Goal: Information Seeking & Learning: Understand process/instructions

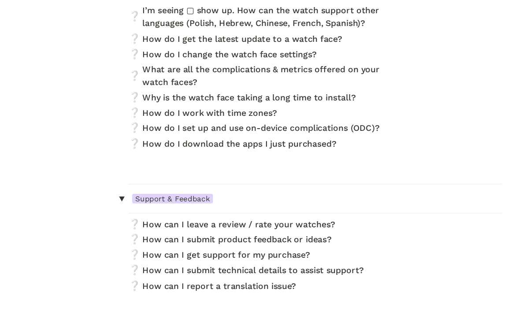
scroll to position [3883, 0]
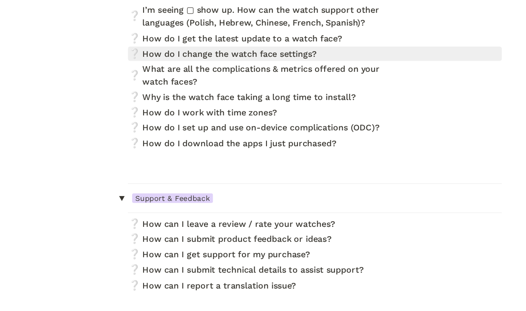
click at [252, 74] on link at bounding box center [263, 70] width 312 height 12
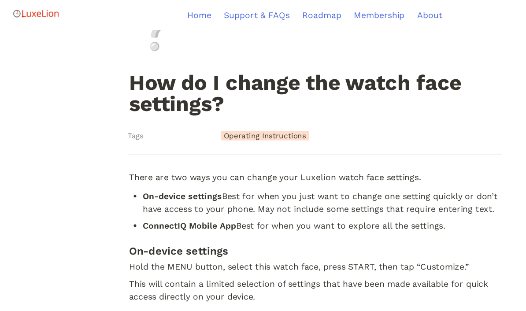
scroll to position [15, 0]
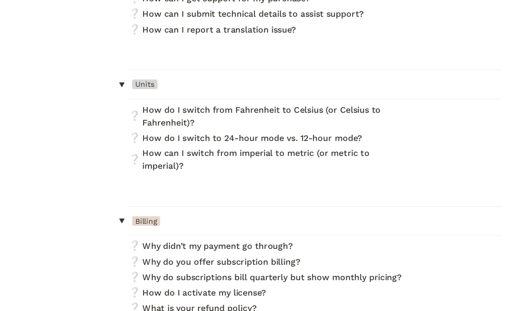
scroll to position [4097, 0]
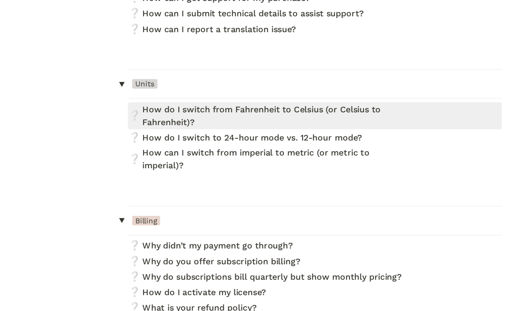
click at [271, 124] on link at bounding box center [263, 122] width 312 height 22
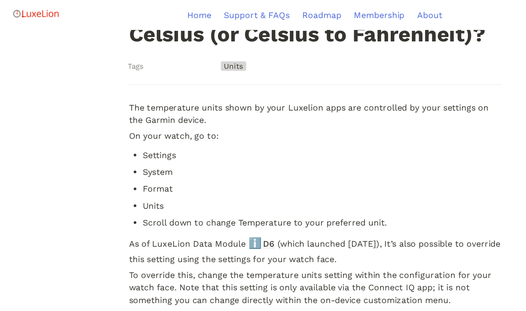
scroll to position [117, 0]
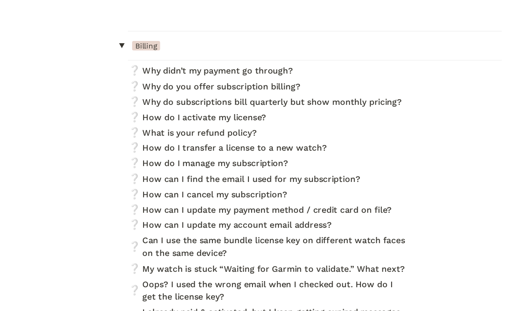
scroll to position [4243, 0]
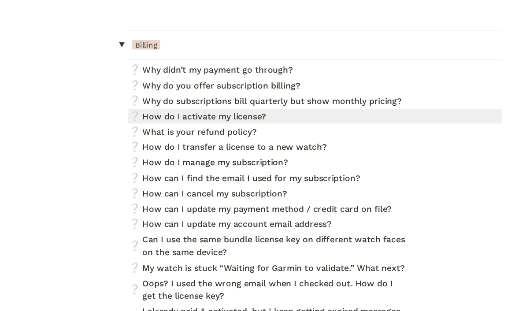
click at [216, 129] on link at bounding box center [263, 123] width 312 height 12
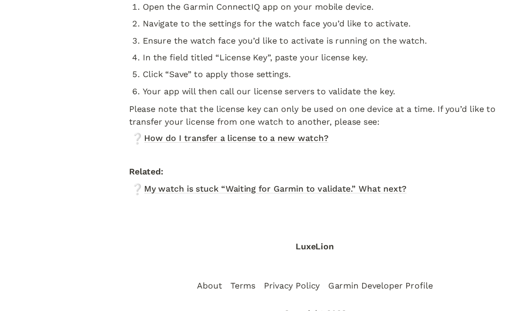
scroll to position [229, 0]
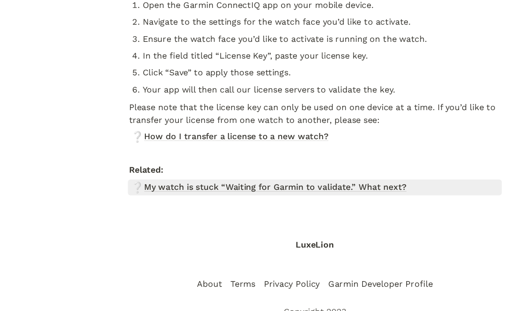
click at [322, 175] on link "❔ My watch is stuck “Waiting for Garmin to validate.” What next?" at bounding box center [263, 181] width 312 height 13
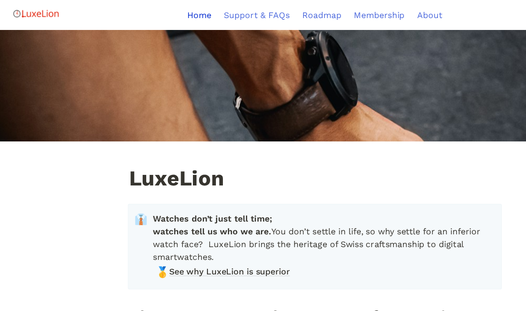
scroll to position [4244, 0]
